Goal: Task Accomplishment & Management: Complete application form

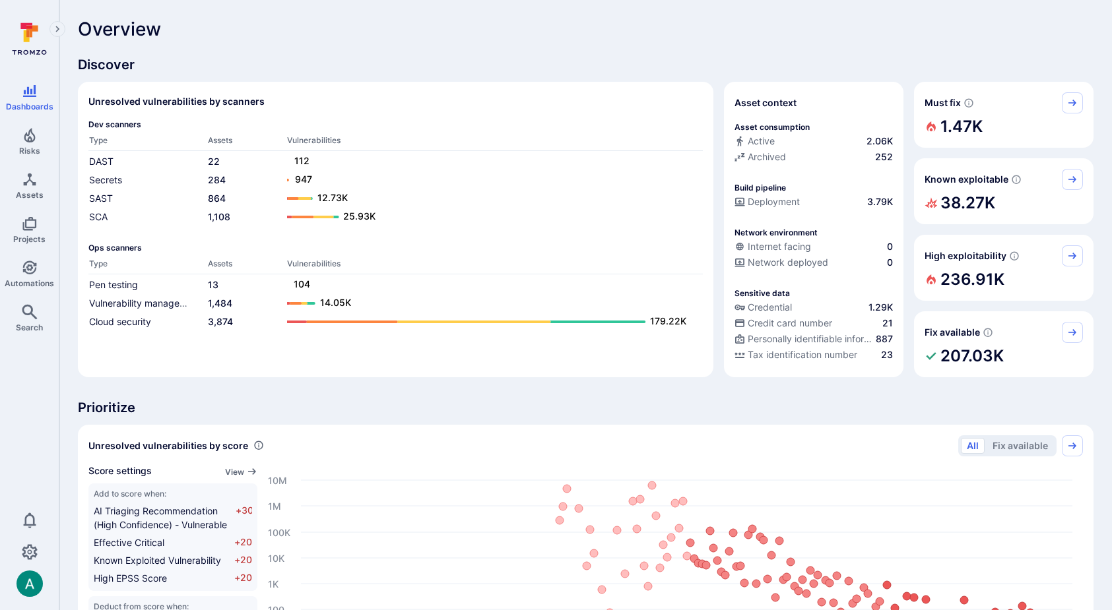
click at [298, 25] on div "Overview" at bounding box center [585, 28] width 1015 height 21
click at [30, 142] on link "Risks" at bounding box center [29, 141] width 59 height 39
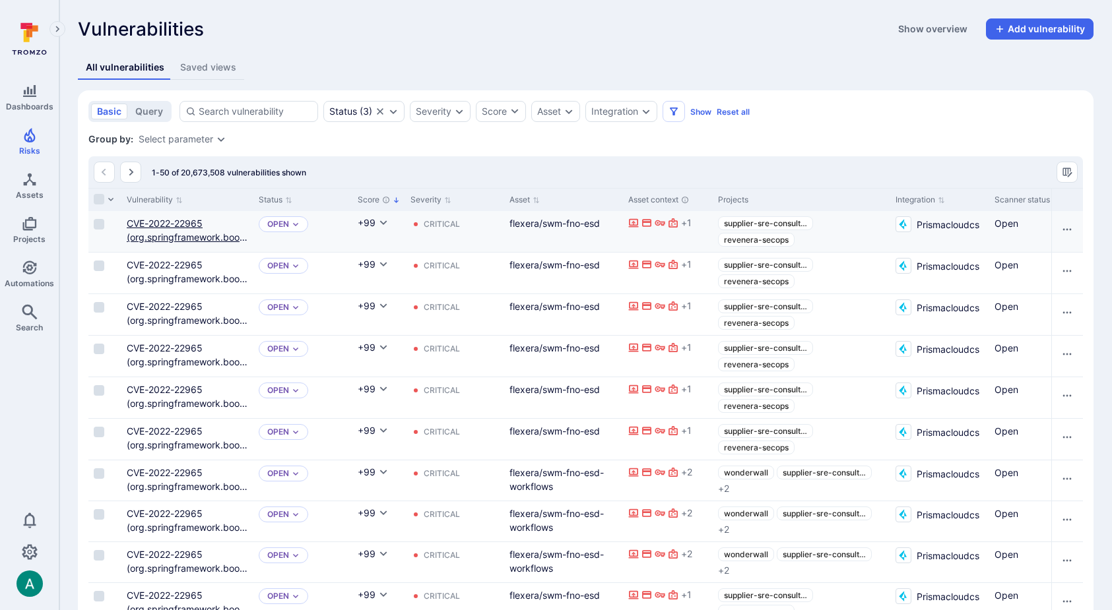
click at [148, 226] on link "CVE-2022-22965 (org.springframework.boot:spring-boot-starter-actuator)" at bounding box center [187, 244] width 121 height 53
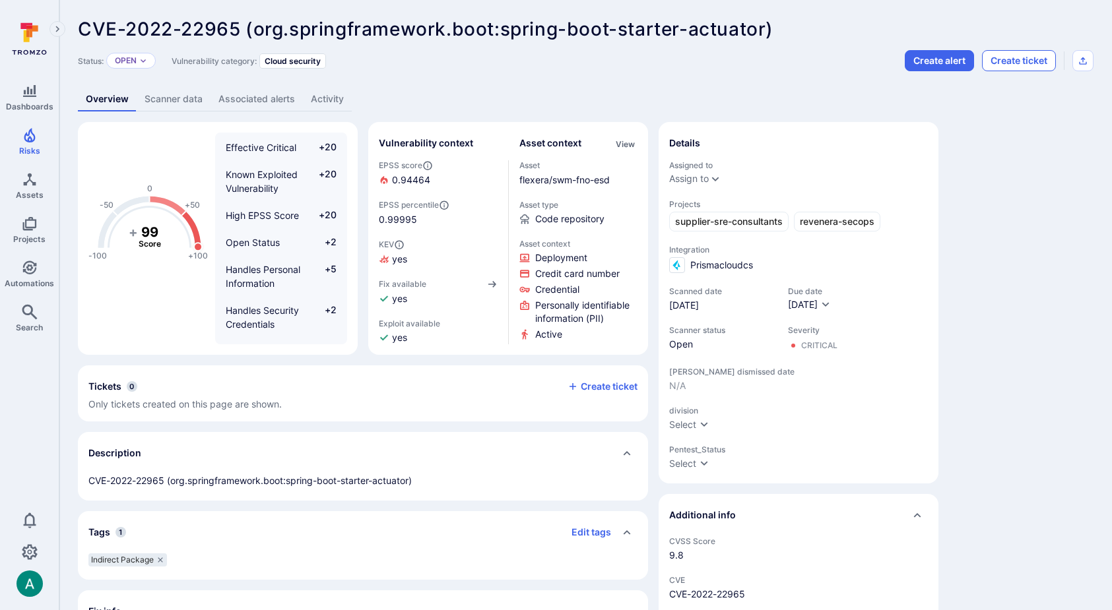
click at [1020, 59] on button "Create ticket" at bounding box center [1019, 60] width 74 height 21
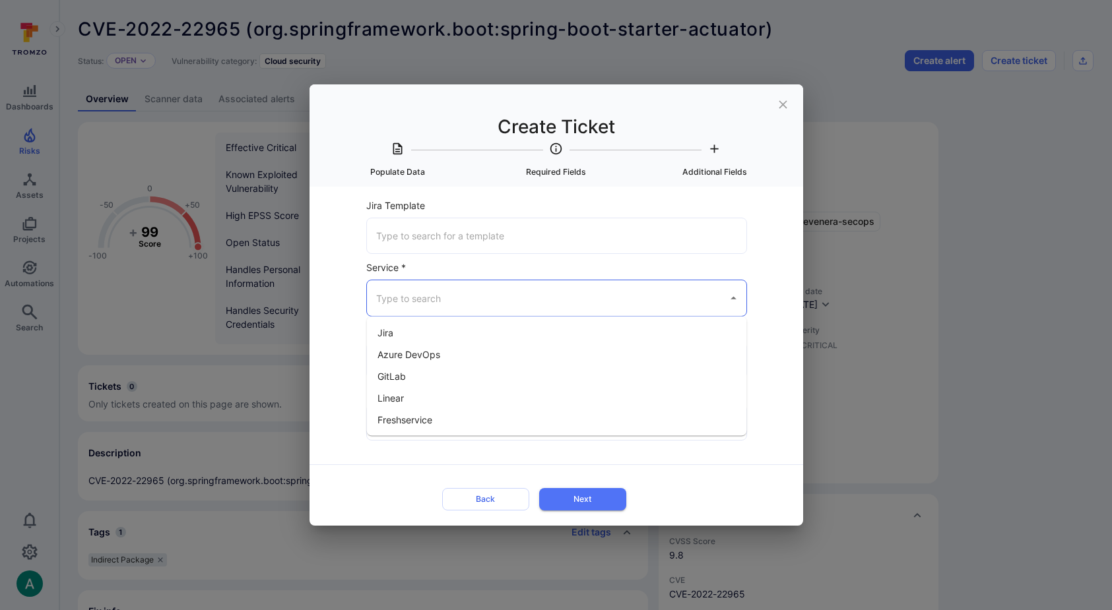
click at [434, 301] on input "Service *" at bounding box center [547, 297] width 348 height 23
click at [429, 327] on li "Jira" at bounding box center [557, 333] width 380 height 22
type input "Jira"
click at [407, 347] on div "​" at bounding box center [556, 360] width 381 height 36
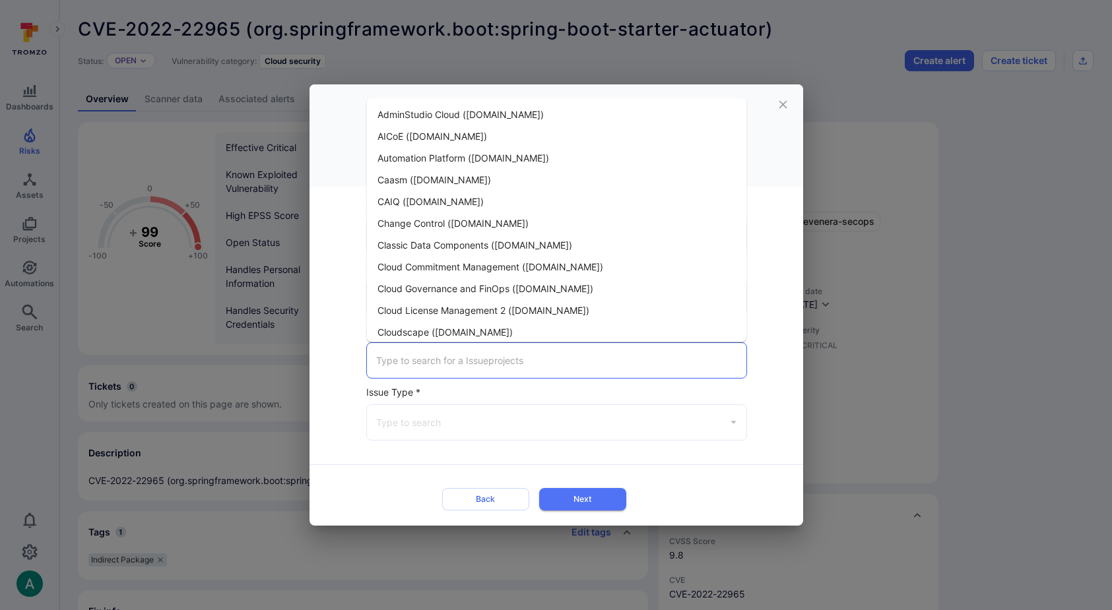
click at [484, 198] on span "CAIQ ([DOMAIN_NAME])" at bounding box center [430, 202] width 106 height 14
type input "CAIQ ([DOMAIN_NAME])"
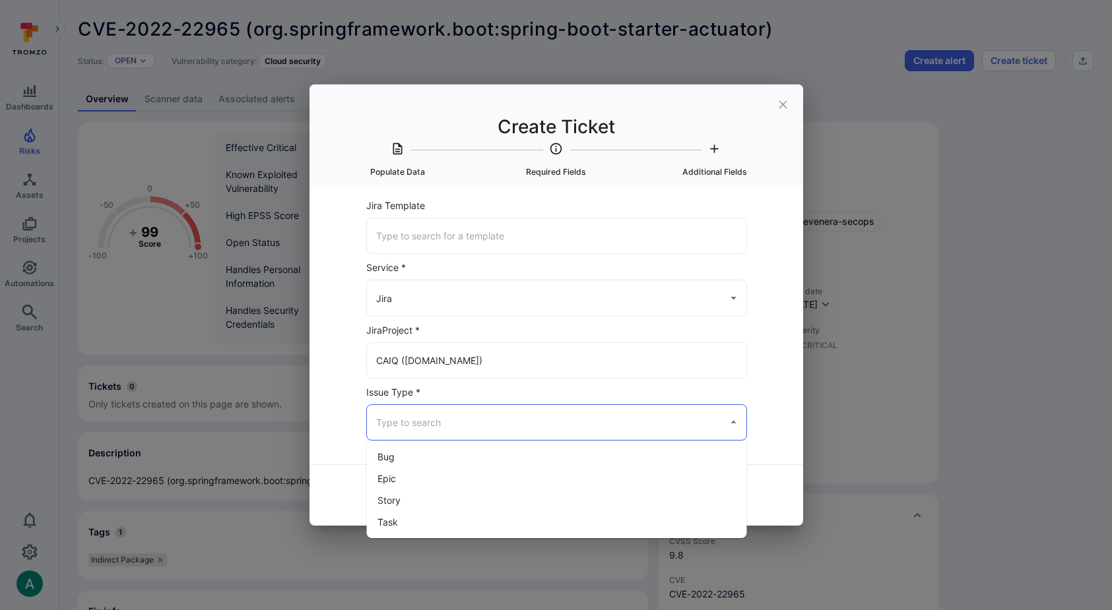
click at [478, 428] on input "Issue Type *" at bounding box center [547, 422] width 348 height 23
click at [464, 456] on li "Bug" at bounding box center [557, 457] width 380 height 22
type input "Bug"
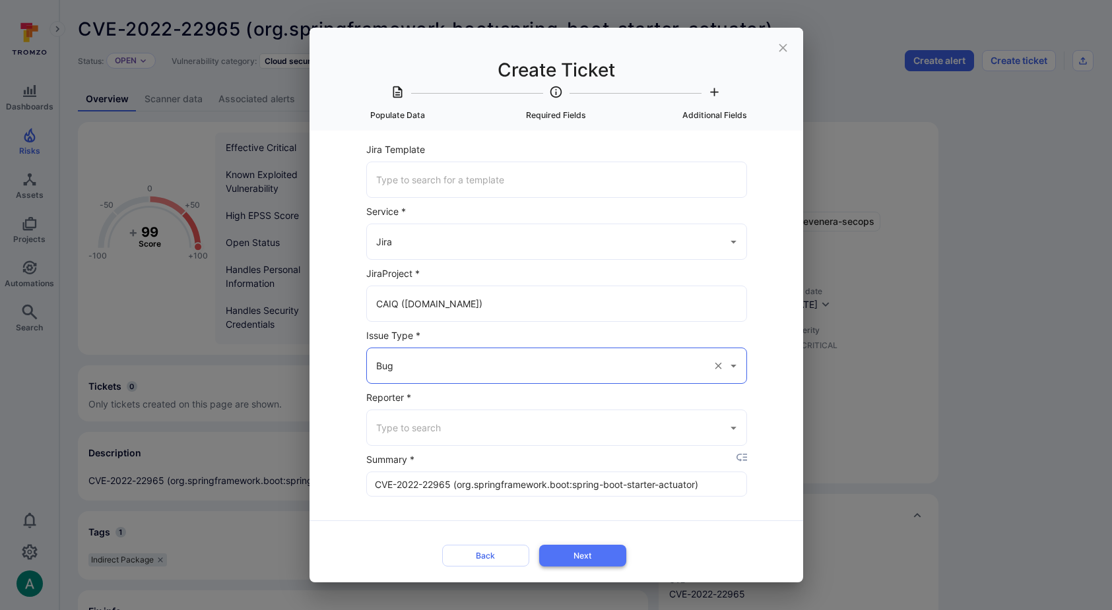
click at [596, 557] on button "Next" at bounding box center [582, 556] width 87 height 22
click at [625, 433] on input "Reporter *" at bounding box center [547, 427] width 348 height 23
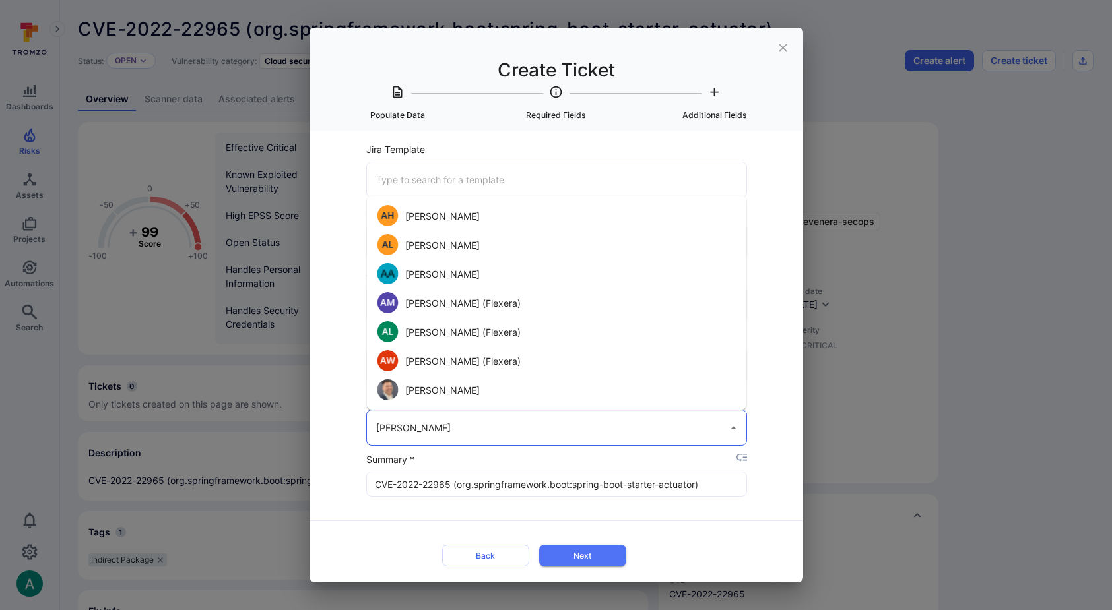
click at [478, 214] on li "[PERSON_NAME]" at bounding box center [557, 215] width 380 height 29
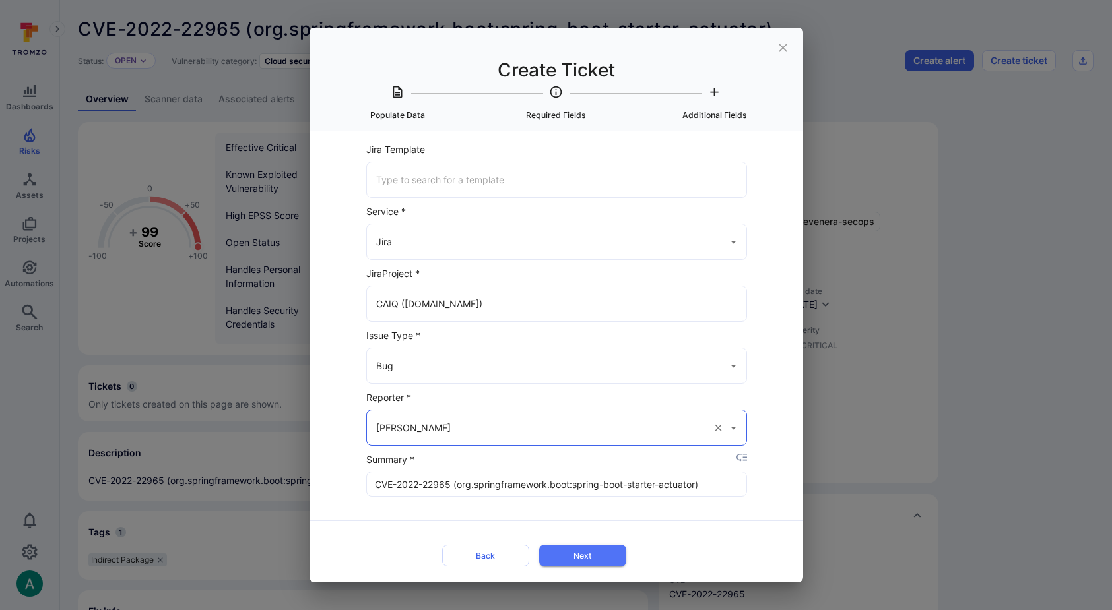
type input "[PERSON_NAME]"
click at [599, 530] on div "Back Next" at bounding box center [556, 545] width 425 height 51
click at [608, 559] on button "Next" at bounding box center [582, 556] width 87 height 22
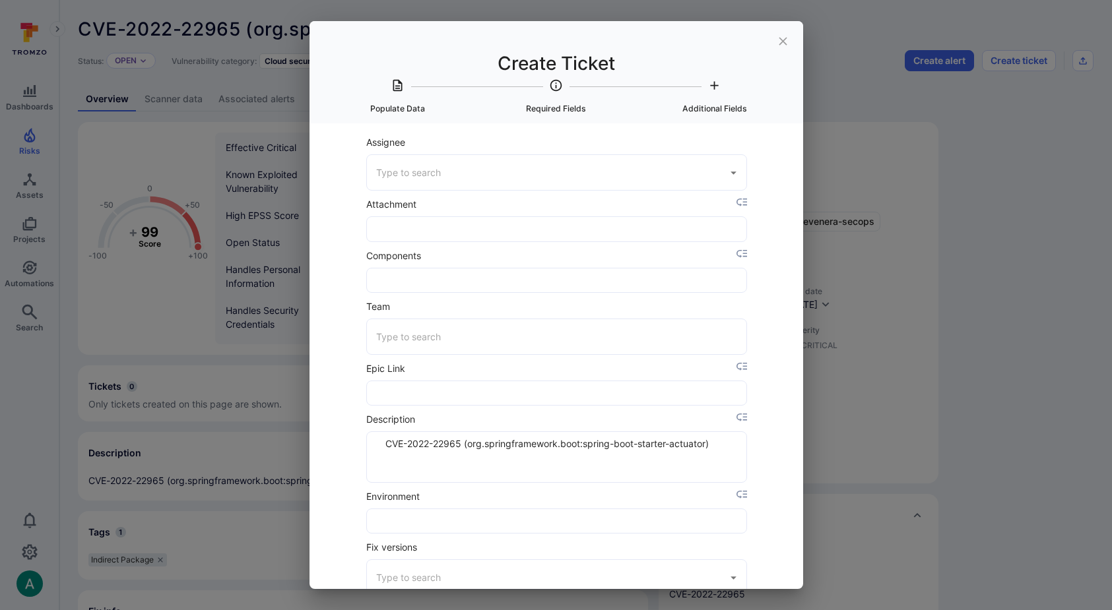
click at [525, 342] on input "Team" at bounding box center [557, 336] width 368 height 23
type input "rock"
click at [784, 44] on icon "close" at bounding box center [783, 41] width 14 height 14
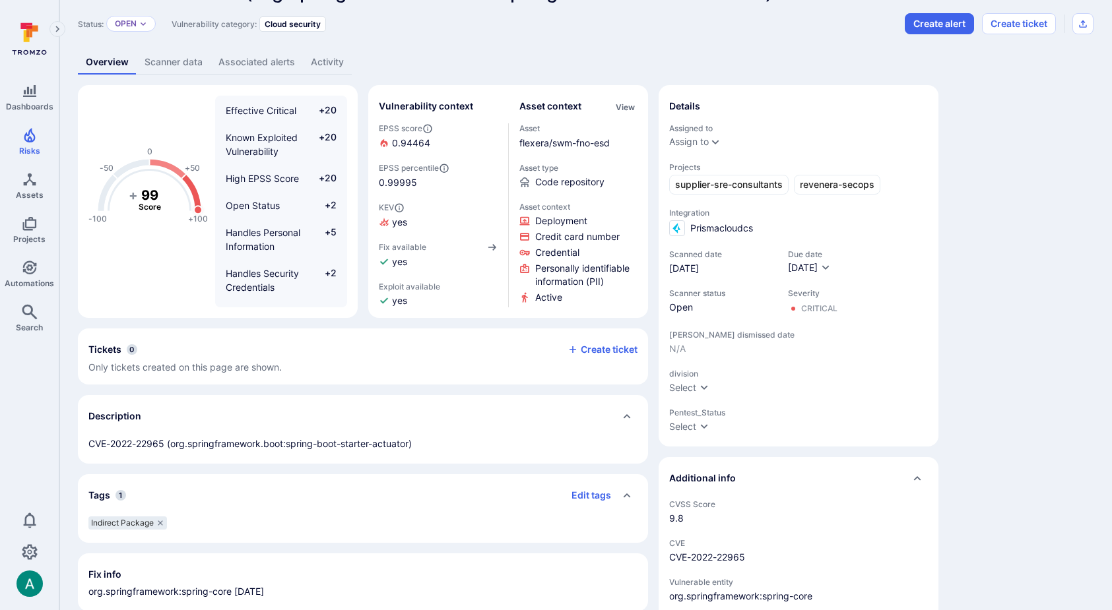
scroll to position [38, 0]
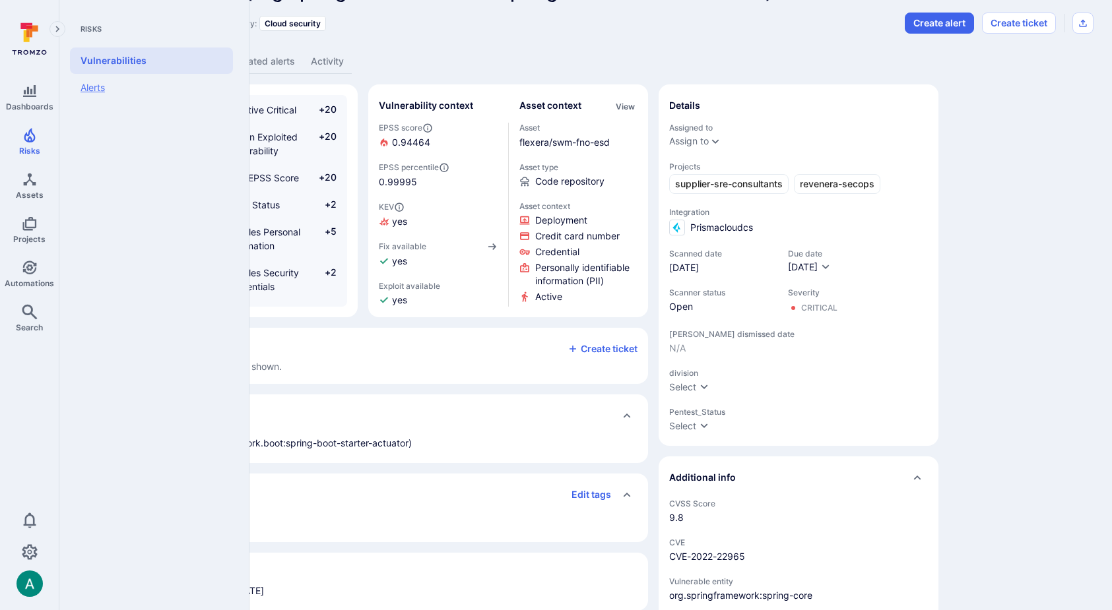
click at [100, 86] on link "Alerts" at bounding box center [151, 88] width 163 height 28
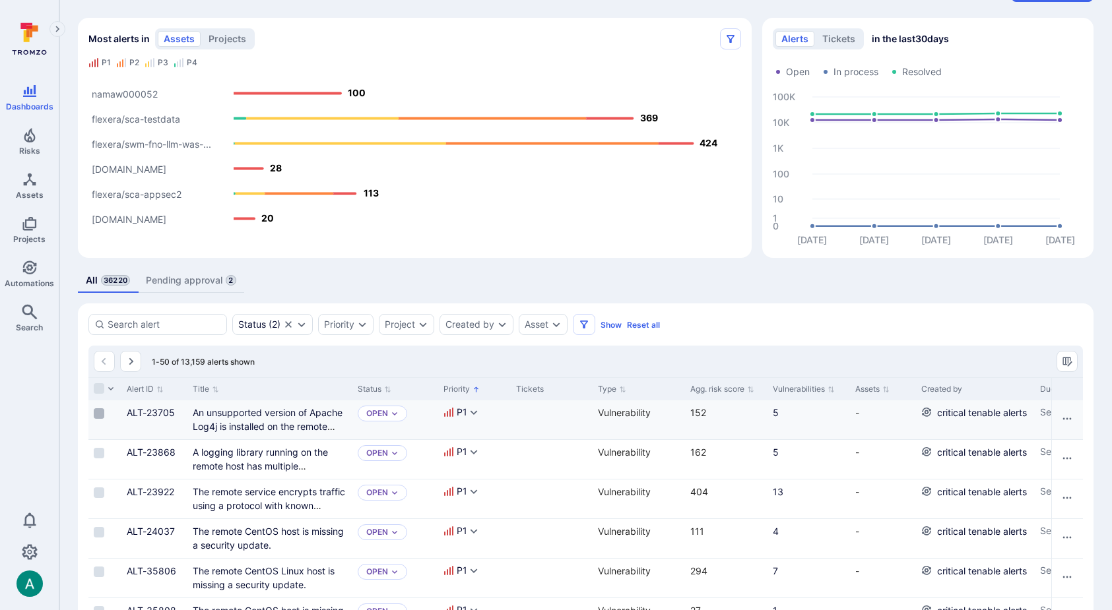
click at [96, 412] on input "Select row" at bounding box center [99, 413] width 11 height 11
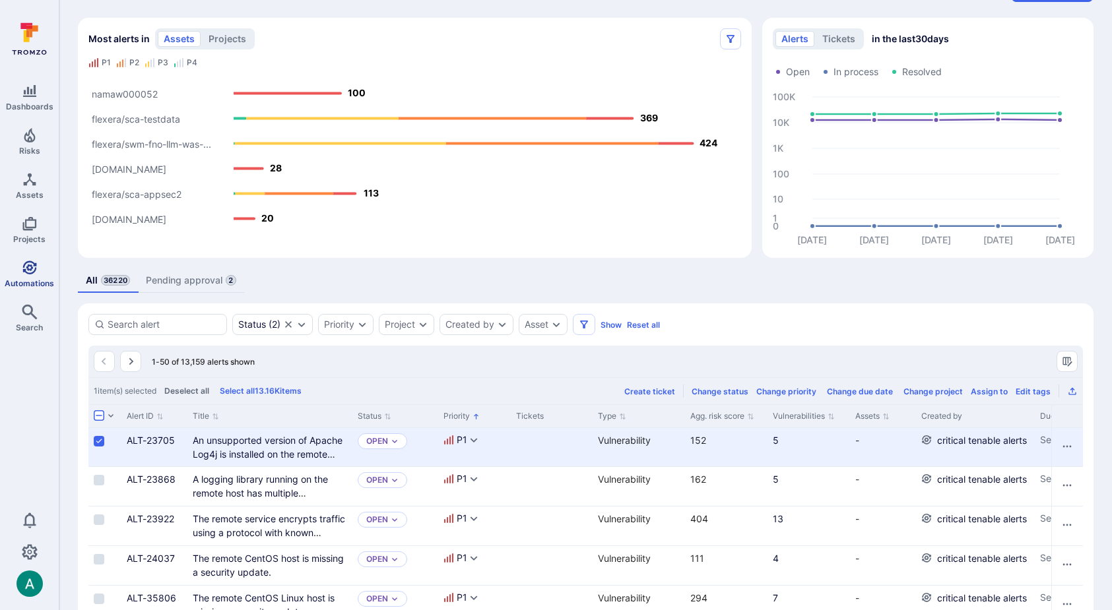
click at [28, 272] on icon "Automations" at bounding box center [29, 268] width 14 height 14
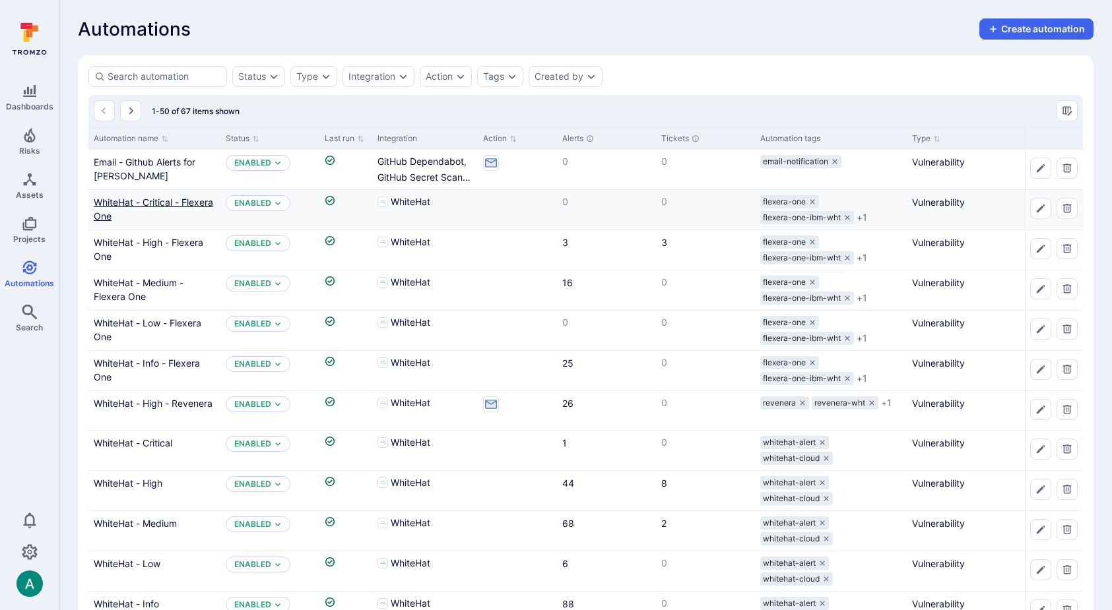
click at [143, 202] on link "WhiteHat - Critical - Flexera One" at bounding box center [153, 209] width 119 height 25
